Goal: Task Accomplishment & Management: Complete application form

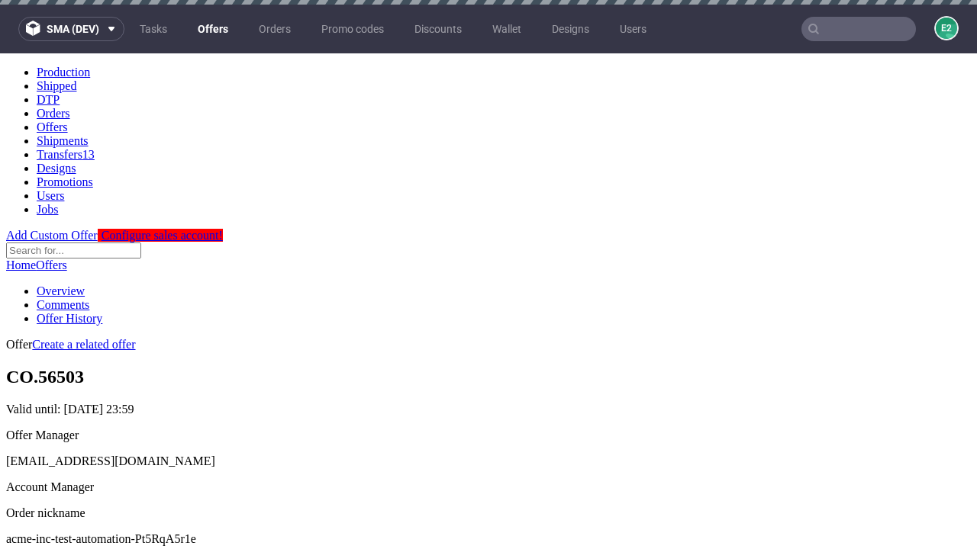
scroll to position [5, 0]
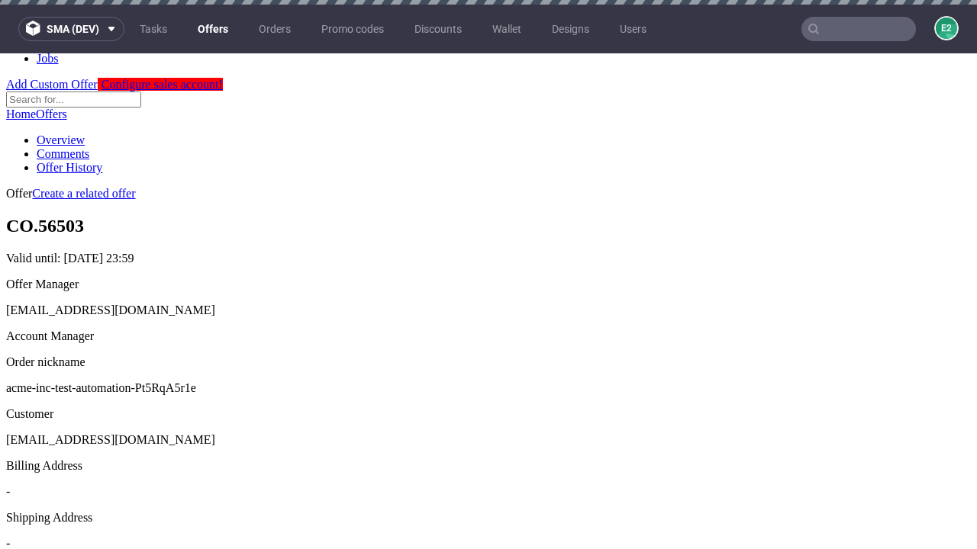
scroll to position [5, 0]
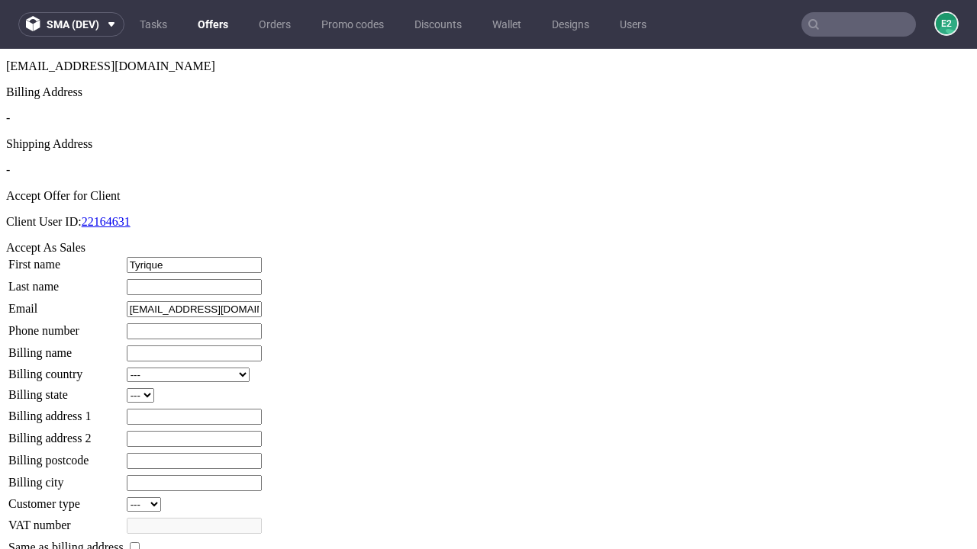
type input "Tyrique"
type input "[PERSON_NAME]"
type input "1509813888"
type input "Jordyn.Ratke35"
select select "13"
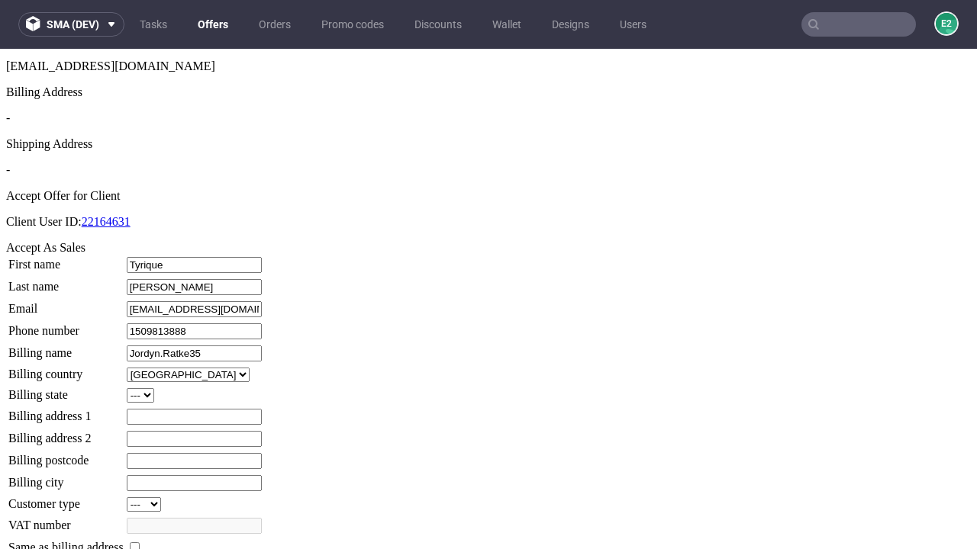
type input "Jordyn.Ratke35"
type input "[STREET_ADDRESS]"
select select "132"
type input "[STREET_ADDRESS]"
type input "BA0 0HZ"
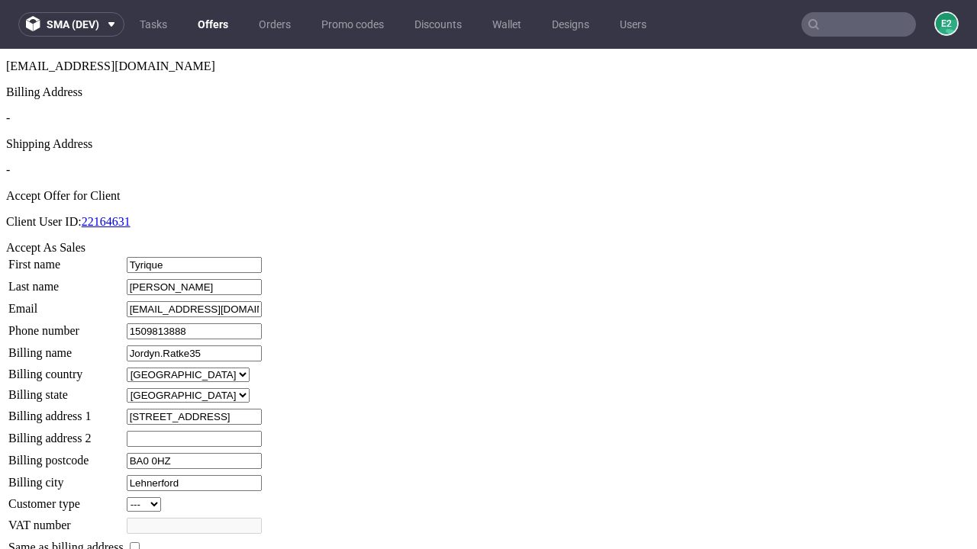
type input "Lehnerford"
click at [140, 543] on input "checkbox" at bounding box center [135, 548] width 10 height 10
checkbox input "true"
type input "Jordyn.Ratke35"
select select "13"
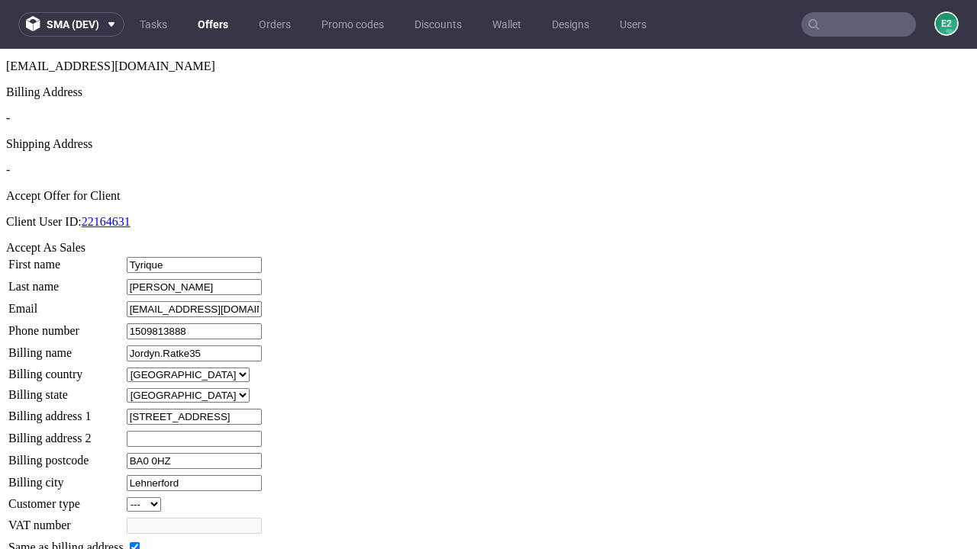
type input "[STREET_ADDRESS]"
type input "BA0 0HZ"
type input "Lehnerford"
select select "132"
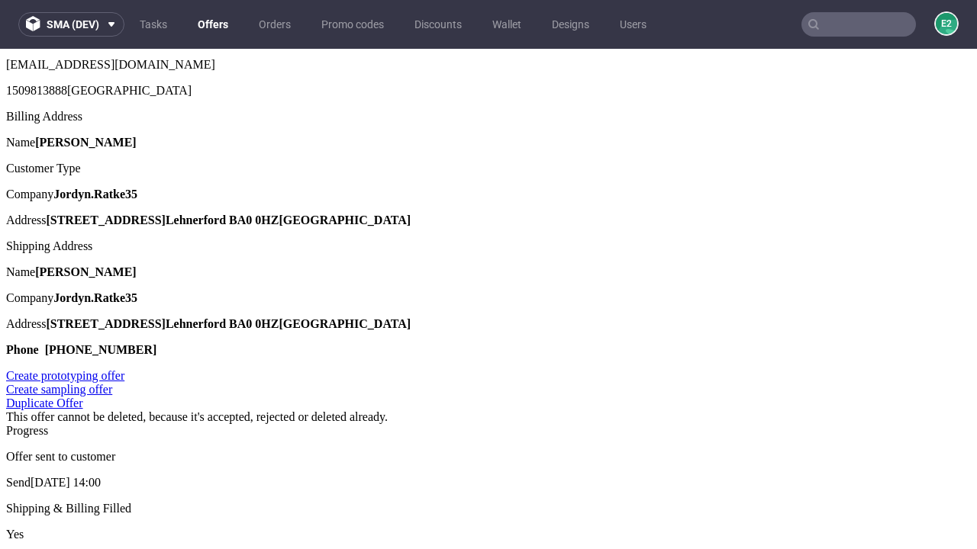
scroll to position [0, 0]
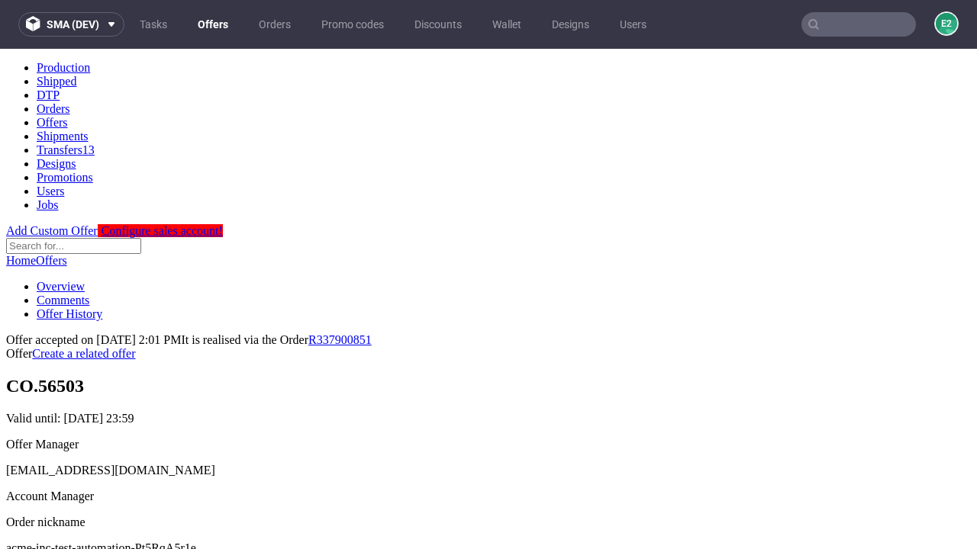
type input "[DATE]"
select select "12214305"
type input "In progress..."
